Goal: Task Accomplishment & Management: Complete application form

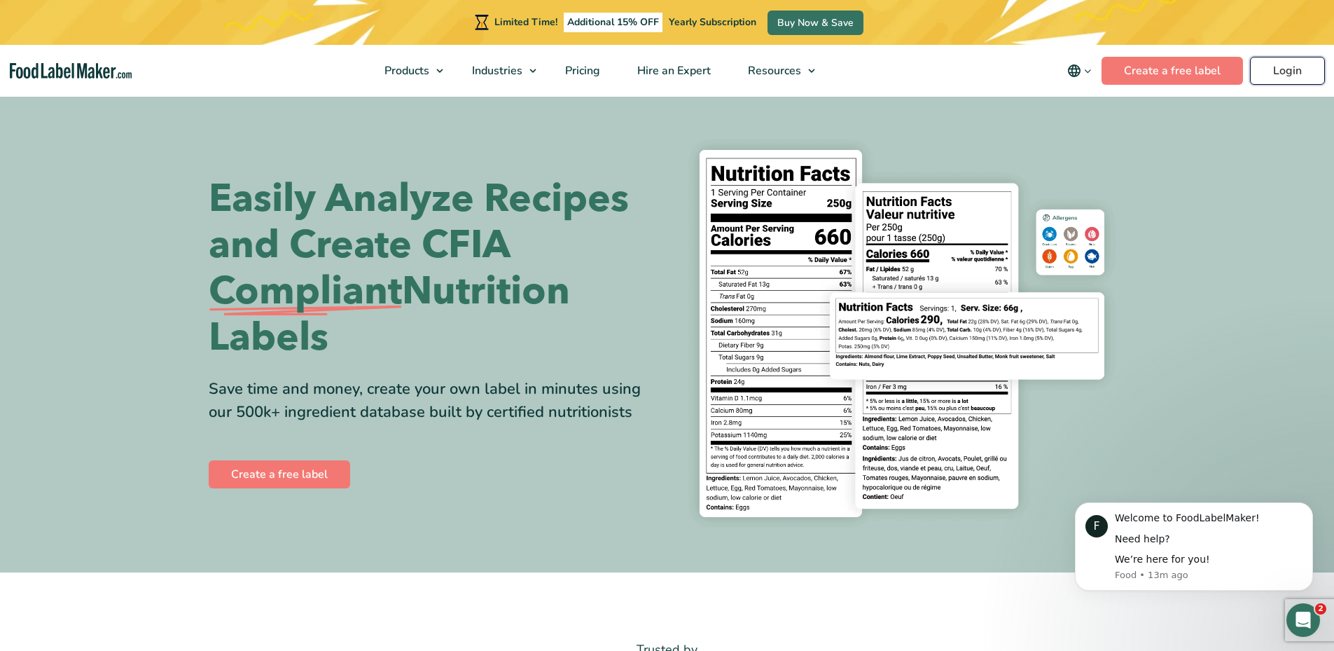
click at [1260, 71] on link "Login" at bounding box center [1287, 71] width 75 height 28
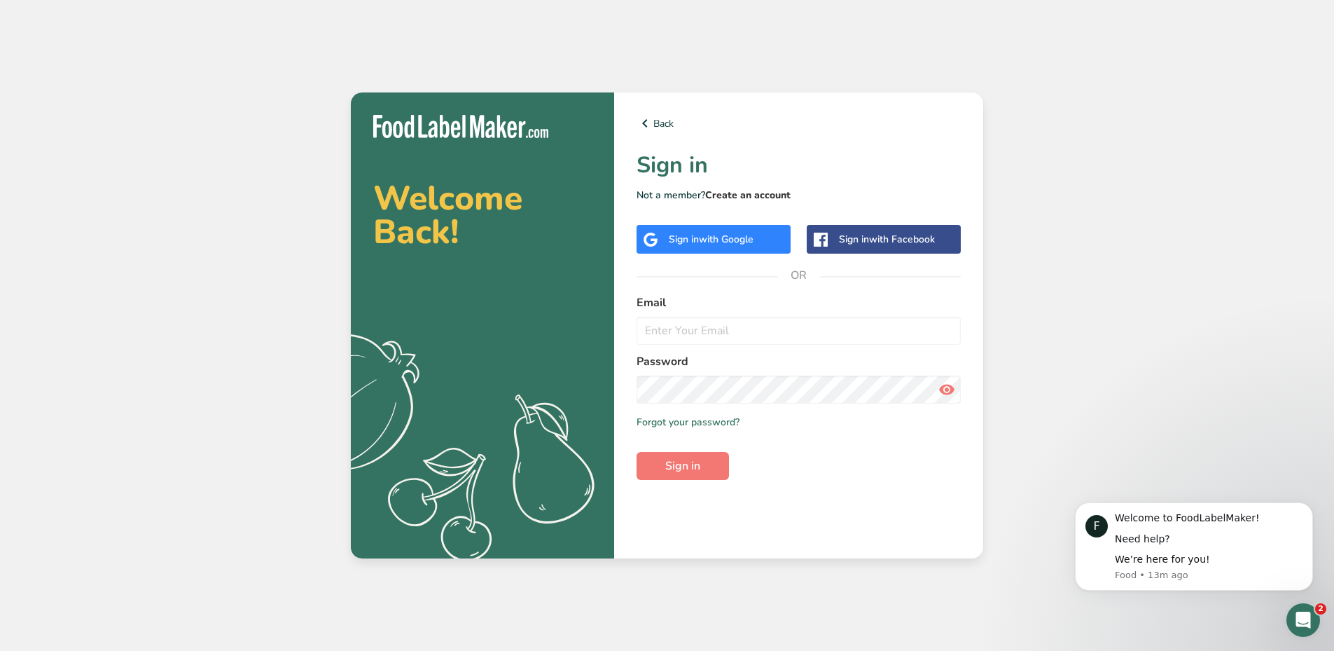
click at [730, 193] on link "Create an account" at bounding box center [747, 194] width 85 height 13
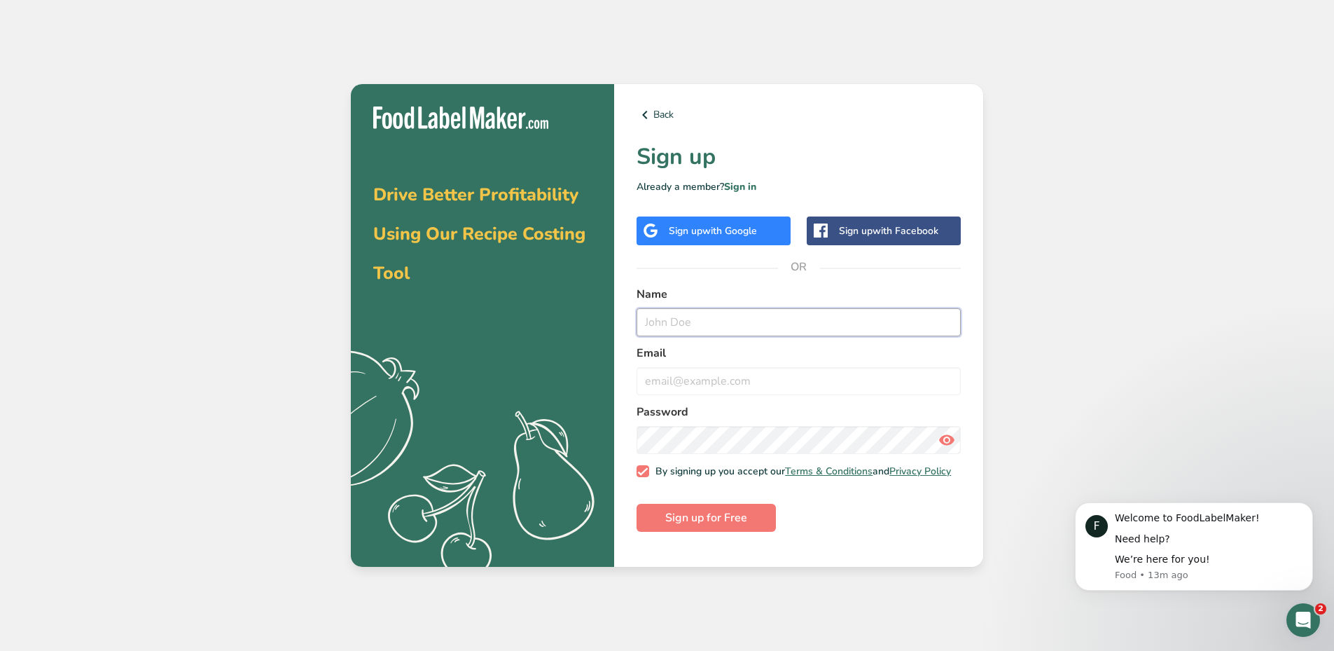
click at [694, 323] on input "text" at bounding box center [799, 322] width 324 height 28
type input "Anna Ayvazov"
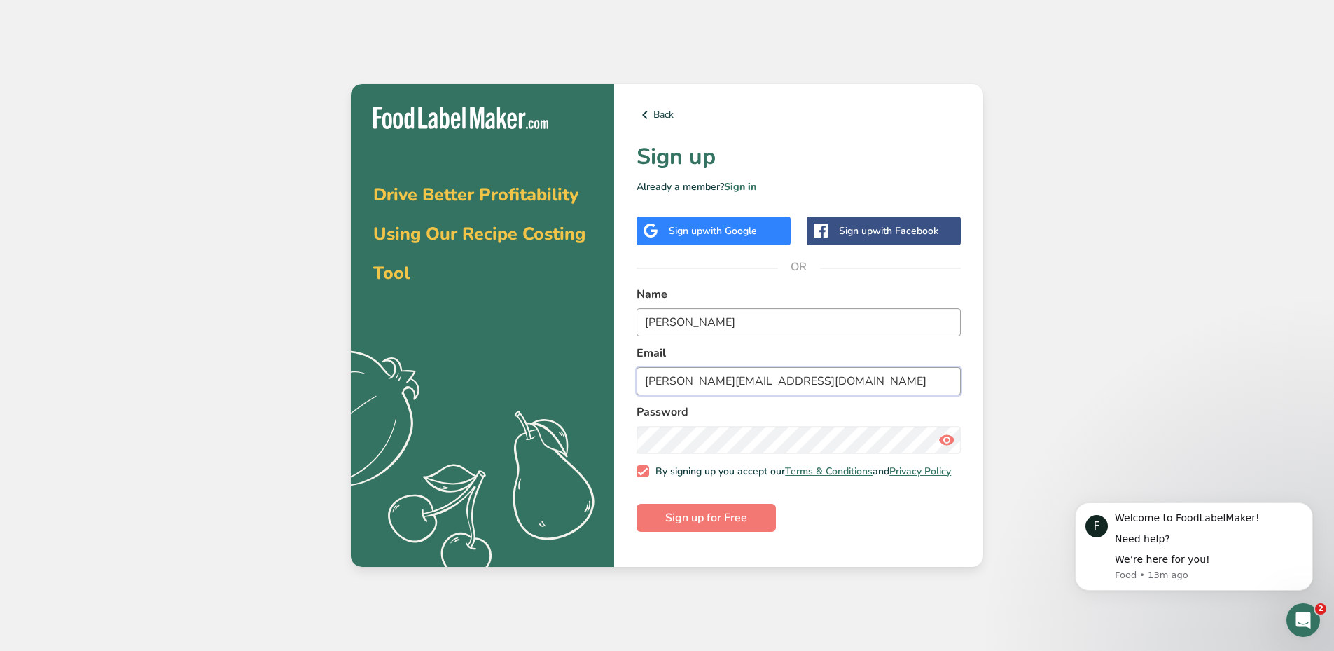
type input "anna.ayvazov@daiyafoods.com"
click at [637, 426] on div at bounding box center [637, 426] width 0 height 0
click at [949, 445] on icon at bounding box center [946, 439] width 17 height 25
click at [716, 526] on span "Sign up for Free" at bounding box center [706, 517] width 82 height 17
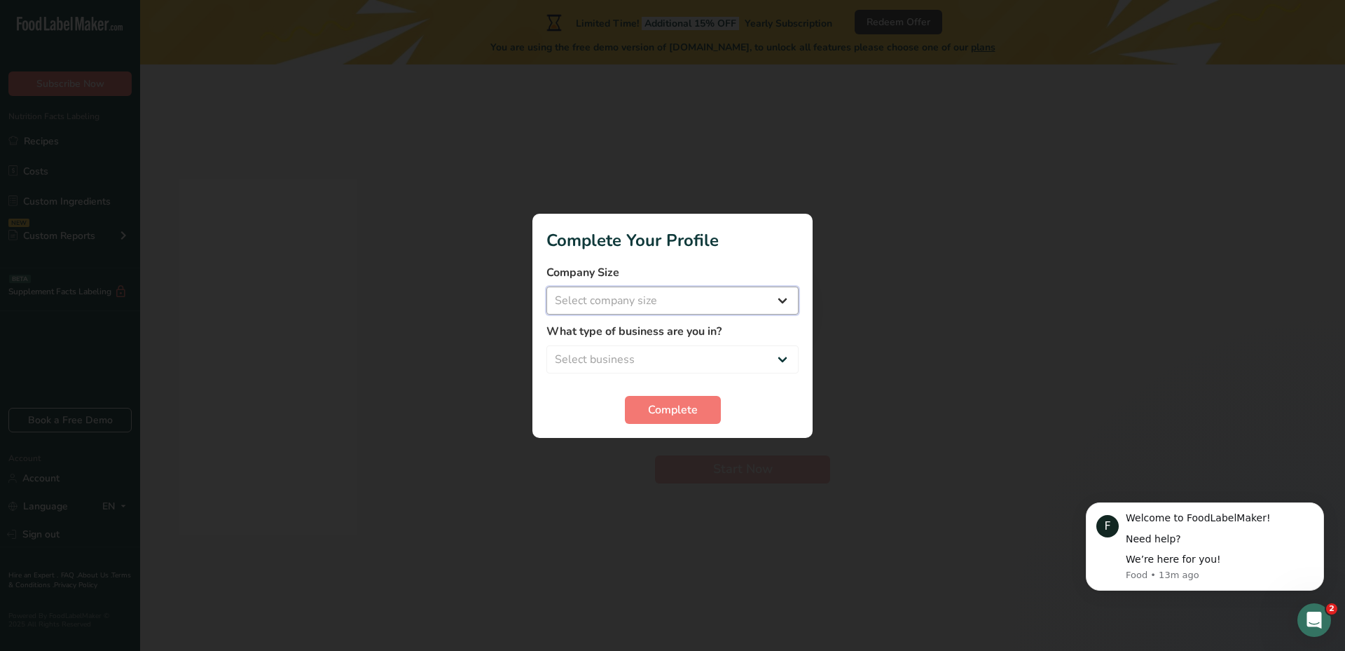
click at [772, 297] on select "Select company size Fewer than 10 Employees 10 to 50 Employees 51 to 500 Employ…" at bounding box center [672, 300] width 252 height 28
select select "3"
click at [546, 286] on select "Select company size Fewer than 10 Employees 10 to 50 Employees 51 to 500 Employ…" at bounding box center [672, 300] width 252 height 28
click at [660, 359] on select "Select business Packaged Food Manufacturer Restaurant & Cafe Bakery Meal Plans …" at bounding box center [672, 359] width 252 height 28
select select "1"
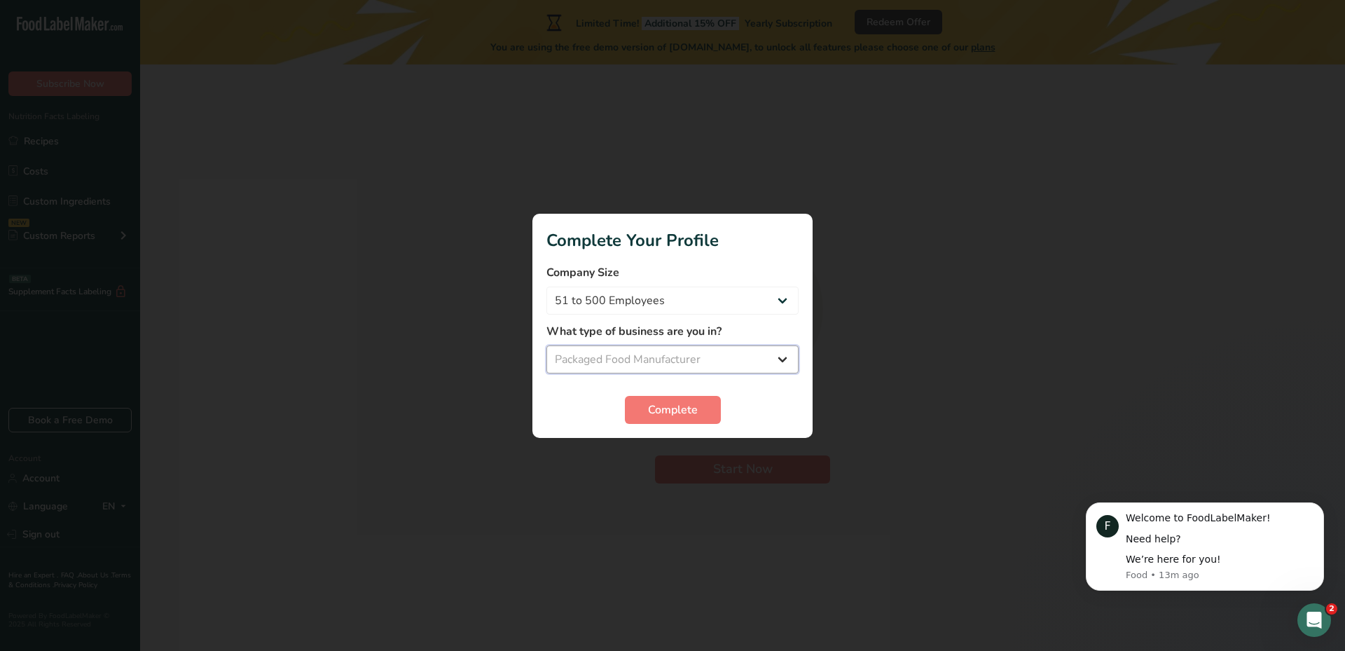
click at [546, 345] on select "Select business Packaged Food Manufacturer Restaurant & Cafe Bakery Meal Plans …" at bounding box center [672, 359] width 252 height 28
click at [694, 407] on span "Complete" at bounding box center [673, 409] width 50 height 17
